Goal: Manage account settings

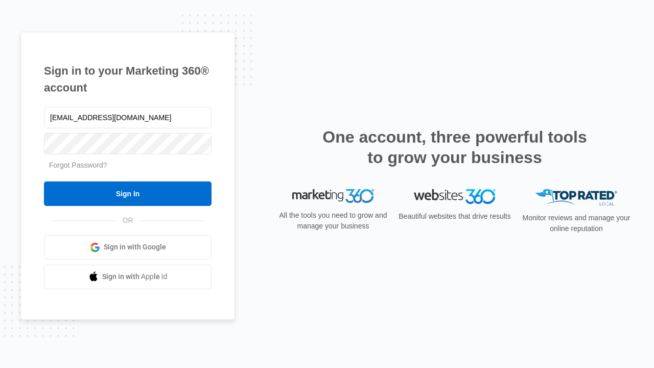
type input "[EMAIL_ADDRESS][DOMAIN_NAME]"
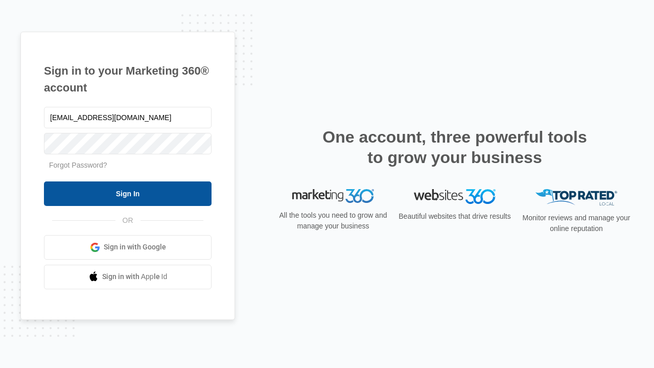
click at [128, 193] on input "Sign In" at bounding box center [128, 193] width 168 height 25
